Goal: Find specific page/section: Find specific page/section

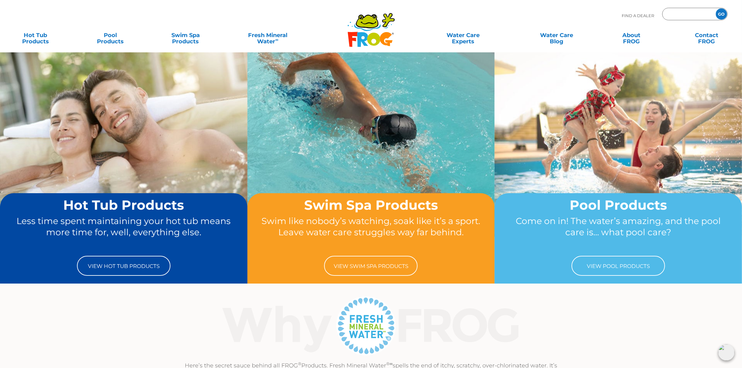
click at [686, 13] on input "Zip Code Form" at bounding box center [688, 14] width 42 height 9
type input "ENTER ZIP CODE"
click at [676, 14] on input "Zip Code Form" at bounding box center [688, 14] width 42 height 9
type input "ENTER ZIP CODE"
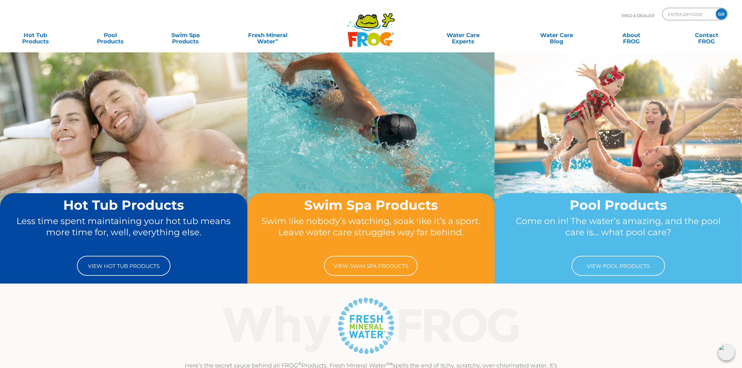
click at [491, 11] on div "Find A Dealer ENTER ZIP CODE GO" at bounding box center [370, 18] width 729 height 21
click at [675, 13] on input "Zip Code Form" at bounding box center [688, 14] width 42 height 9
type input "60487"
click at [720, 14] on input "GO" at bounding box center [721, 13] width 11 height 11
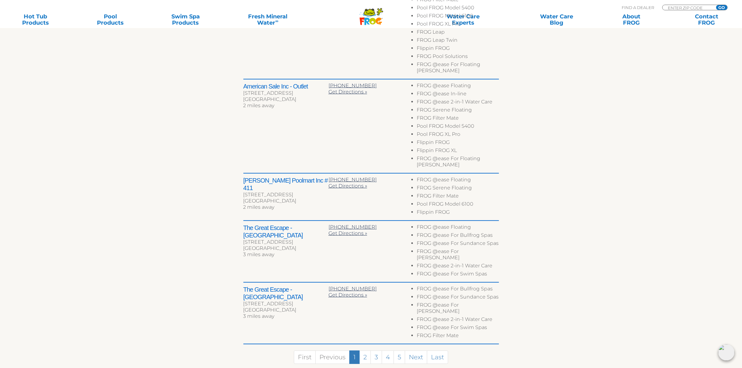
scroll to position [351, 0]
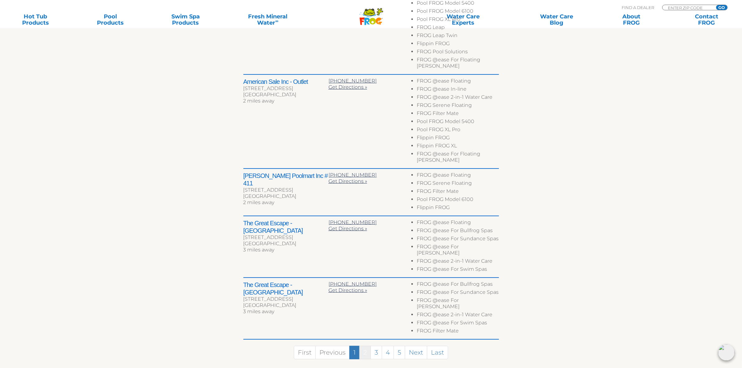
click at [367, 346] on link "2" at bounding box center [365, 352] width 12 height 13
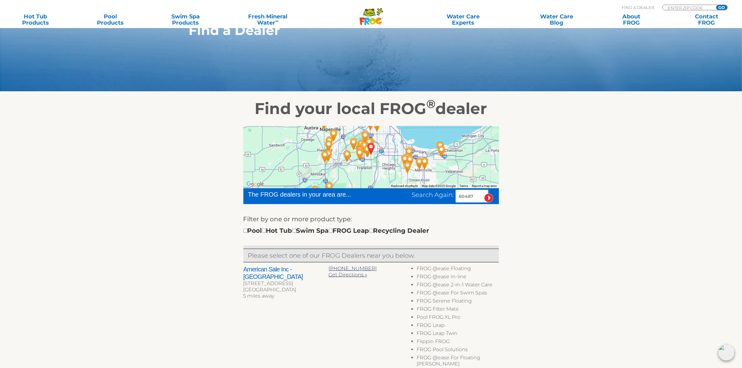
scroll to position [43, 0]
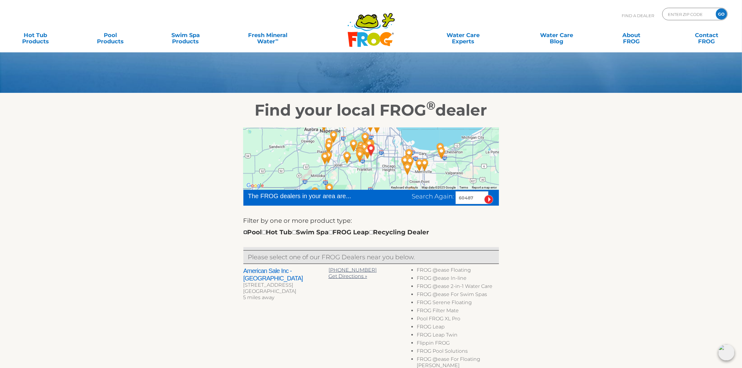
click at [243, 231] on input "checkbox" at bounding box center [245, 232] width 4 height 4
checkbox input "true"
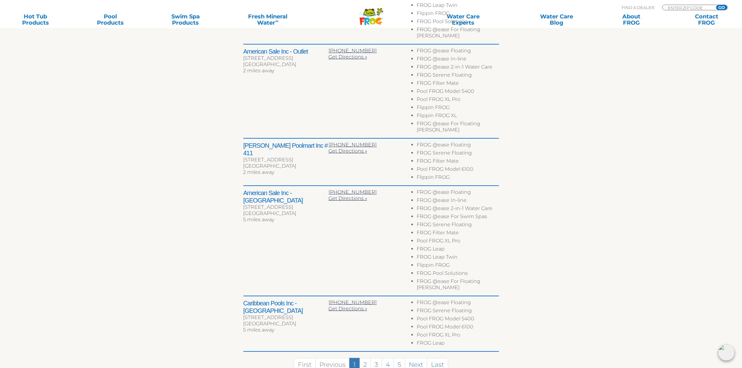
scroll to position [443, 0]
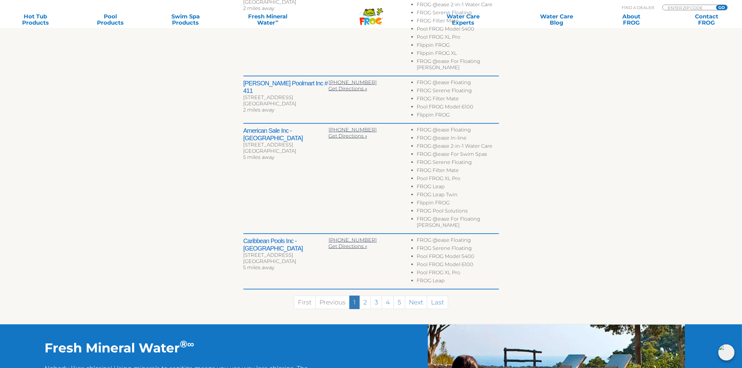
click at [627, 198] on section "Find your local FROG ® dealer ← Move left → Move right ↑ Move up ↓ Move down + …" at bounding box center [371, 8] width 742 height 631
drag, startPoint x: 475, startPoint y: 246, endPoint x: 417, endPoint y: 244, distance: 58.9
click at [417, 261] on li "Pool FROG Model 6100" at bounding box center [458, 265] width 82 height 8
click at [446, 261] on li "Pool FROG Model 6100" at bounding box center [458, 265] width 82 height 8
drag, startPoint x: 457, startPoint y: 246, endPoint x: 473, endPoint y: 246, distance: 15.6
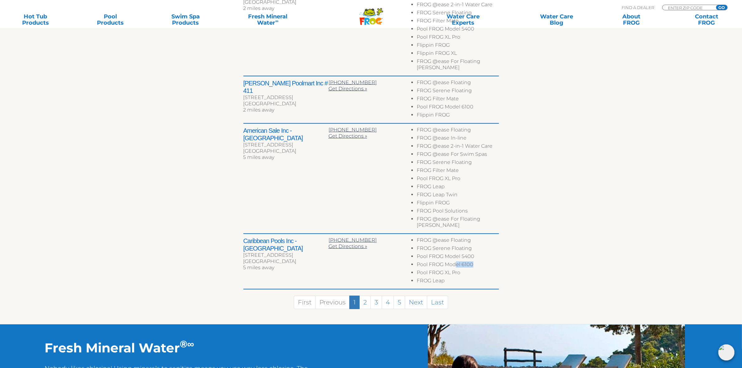
click at [473, 261] on li "Pool FROG Model 6100" at bounding box center [458, 265] width 82 height 8
click at [565, 237] on section "Find your local FROG ® dealer ← Move left → Move right ↑ Move up ↓ Move down + …" at bounding box center [371, 8] width 742 height 631
click at [367, 296] on link "2" at bounding box center [365, 302] width 12 height 13
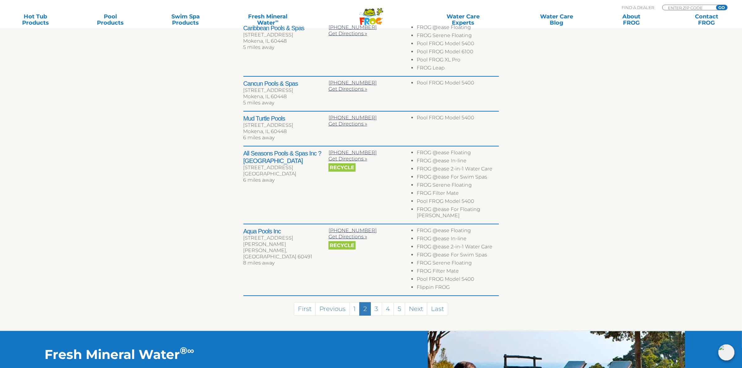
scroll to position [305, 0]
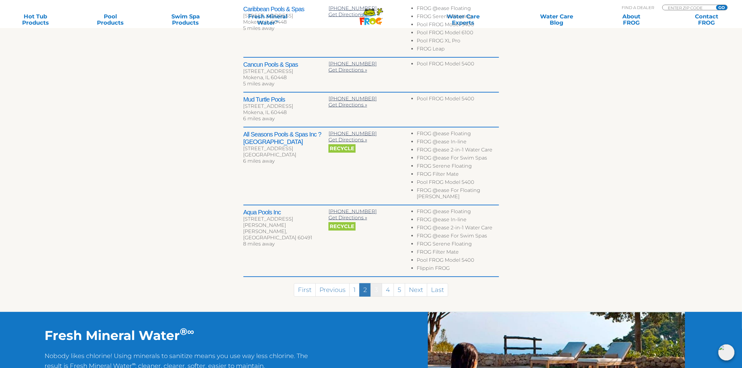
click at [378, 283] on link "3" at bounding box center [376, 289] width 12 height 13
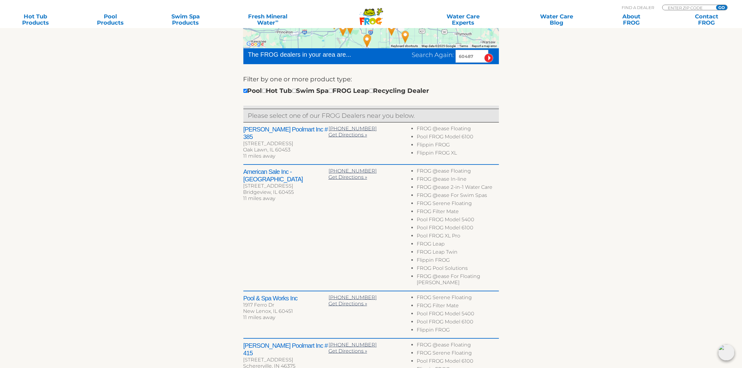
scroll to position [188, 0]
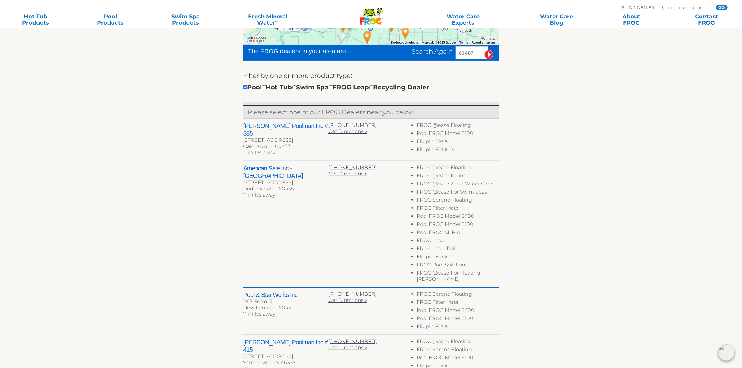
click at [364, 15] on icon ".st130{clip-path:url(#SVGID_2_);fill-rule:evenodd;clip-rule:evenodd;fill:#C3CC0…" at bounding box center [371, 16] width 24 height 17
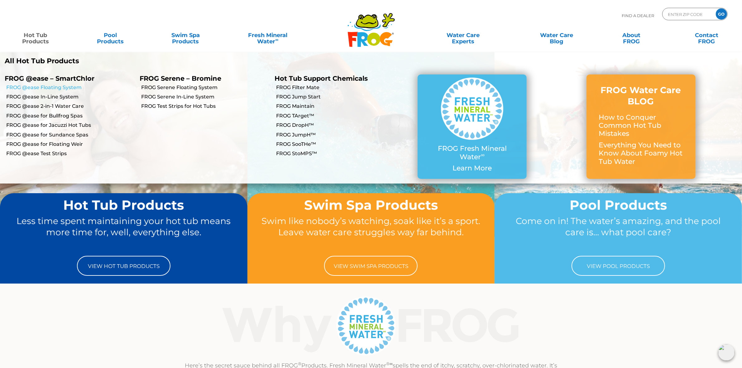
click at [50, 88] on link "FROG @ease Floating System" at bounding box center [70, 87] width 129 height 7
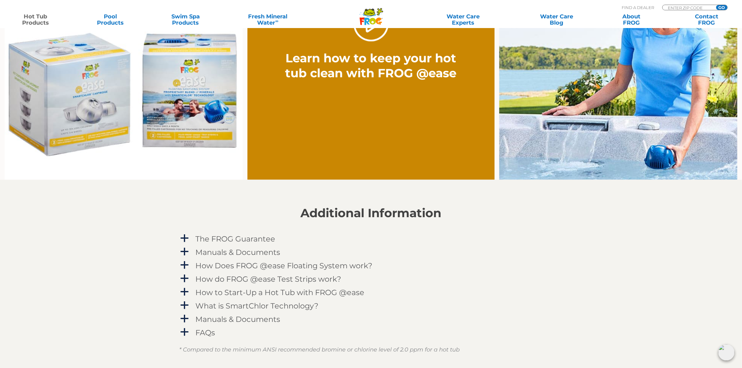
scroll to position [662, 0]
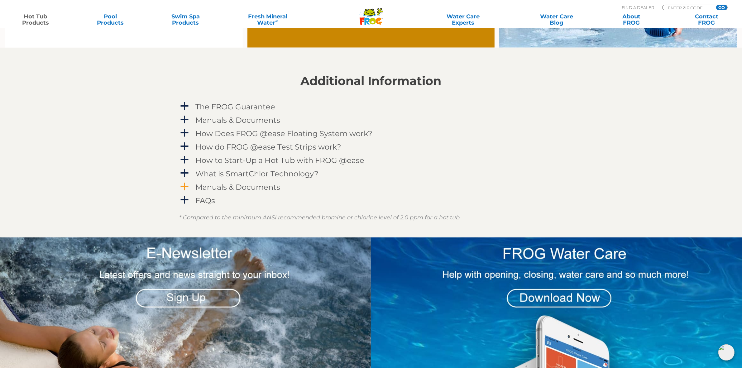
click at [246, 185] on h4 "Manuals & Documents" at bounding box center [238, 187] width 85 height 8
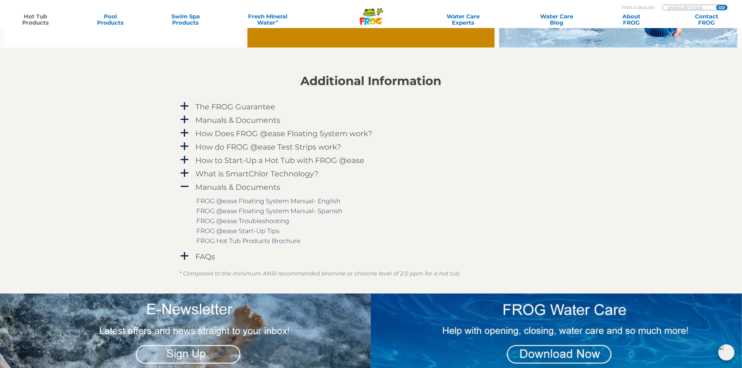
click at [363, 13] on icon ".st130{clip-path:url(#SVGID_2_);fill-rule:evenodd;clip-rule:evenodd;fill:#C3CC0…" at bounding box center [371, 16] width 24 height 17
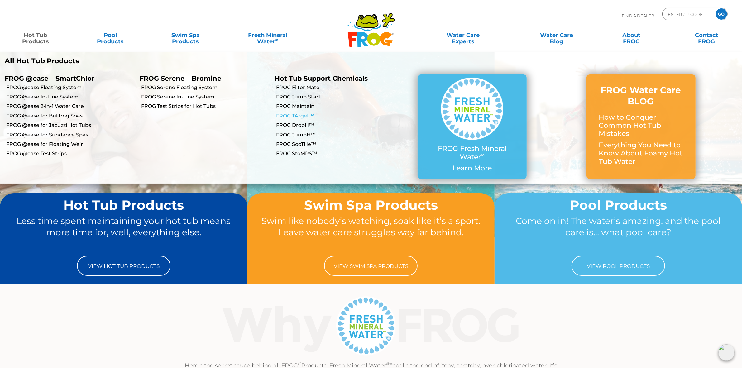
click at [304, 114] on link "FROG TArget™" at bounding box center [340, 115] width 129 height 7
click at [299, 116] on link "FROG TArget™" at bounding box center [340, 115] width 129 height 7
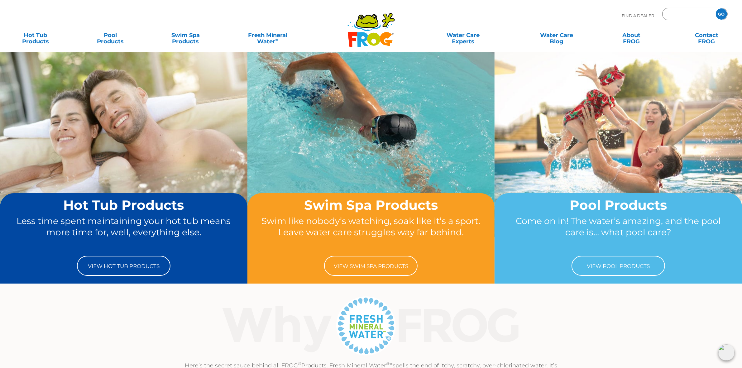
click at [684, 15] on input "Zip Code Form" at bounding box center [688, 14] width 42 height 9
type input "ENTER ZIP CODE"
click at [543, 11] on div "Find A Dealer ENTER ZIP CODE GO" at bounding box center [370, 18] width 729 height 21
click at [678, 14] on input "Zip Code Form" at bounding box center [688, 14] width 42 height 9
type input "ENTER ZIP CODE"
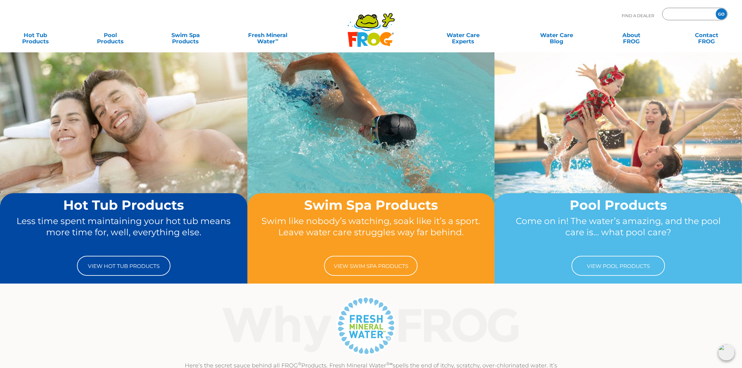
type input "ENTER ZIP CODE"
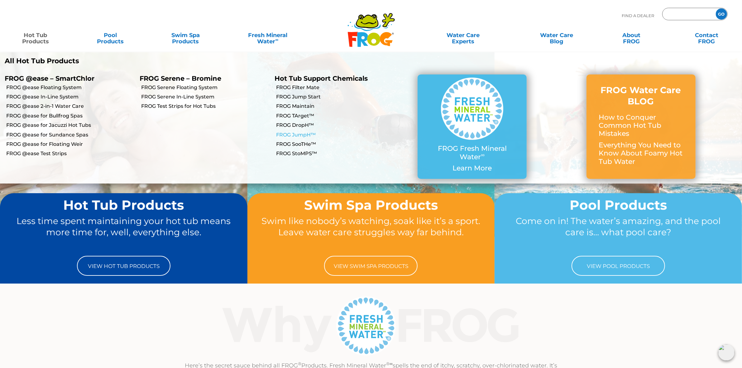
type input "ENTER ZIP CODE"
click at [308, 136] on link "FROG JumpH™" at bounding box center [340, 134] width 129 height 7
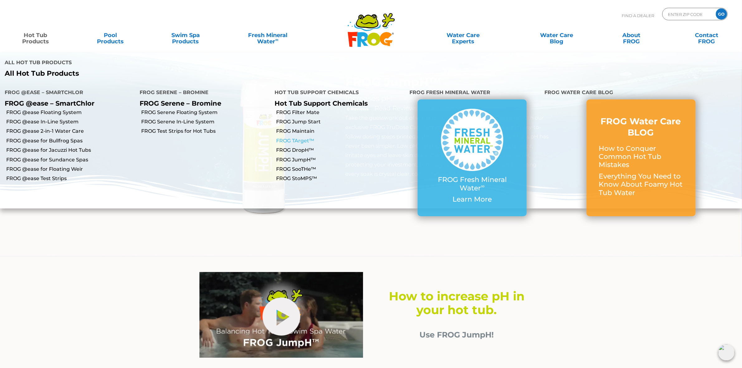
click at [303, 137] on link "FROG TArget™" at bounding box center [340, 140] width 129 height 7
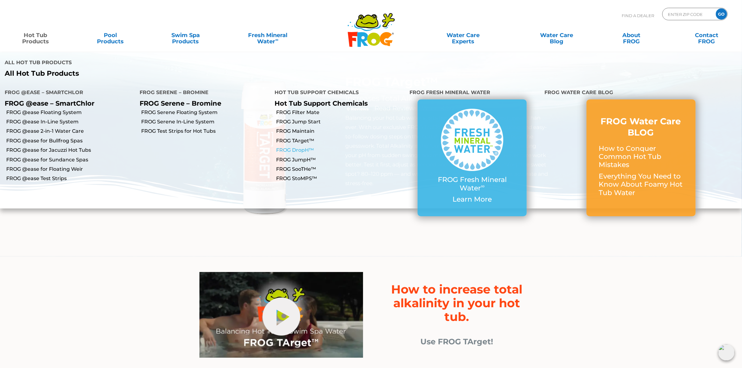
click at [296, 147] on link "FROG DropH™" at bounding box center [340, 150] width 129 height 7
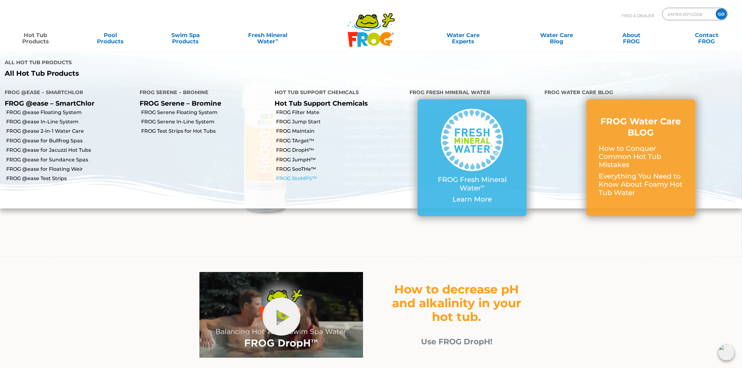
click at [305, 175] on link "FROG StoMPS™" at bounding box center [340, 178] width 129 height 7
